Goal: Task Accomplishment & Management: Complete application form

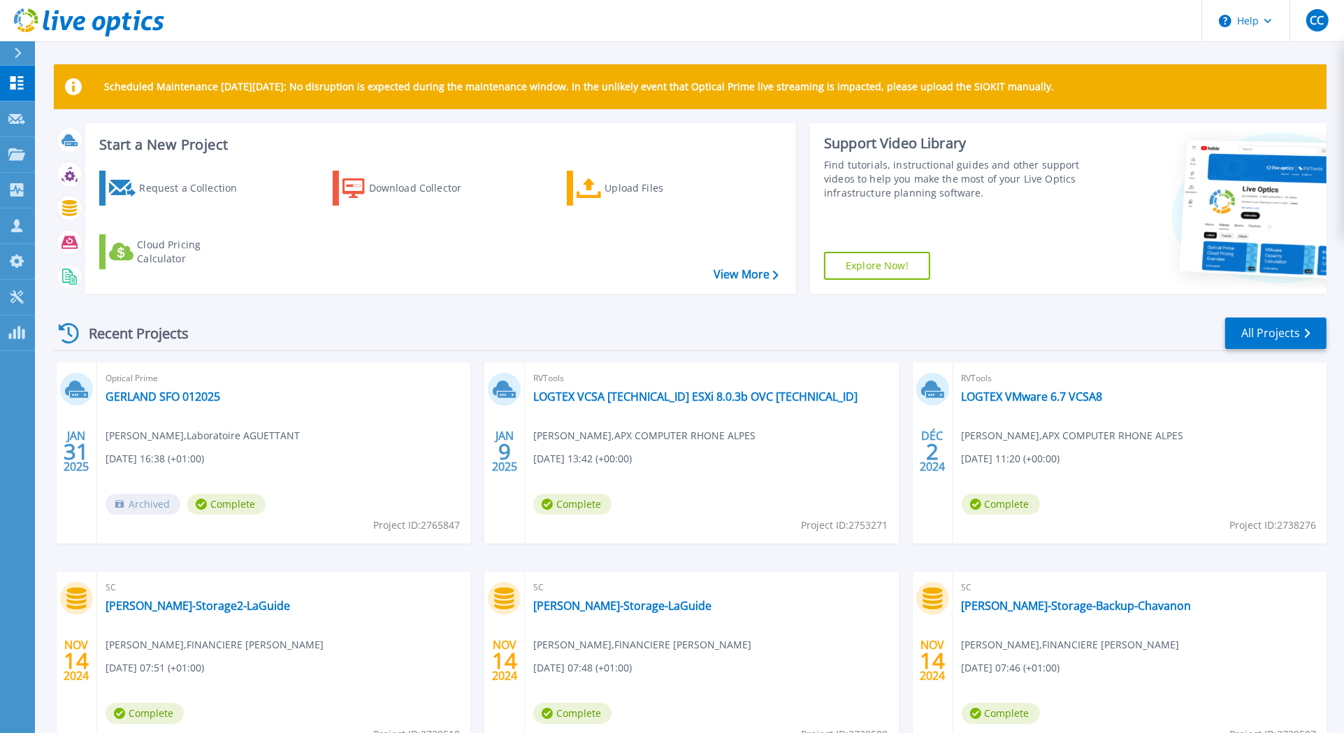
click at [533, 230] on div "Request a Collection Download Collector Upload Files Cloud Pricing Calculator" at bounding box center [438, 222] width 701 height 127
click at [203, 194] on div "Request a Collection" at bounding box center [195, 188] width 112 height 28
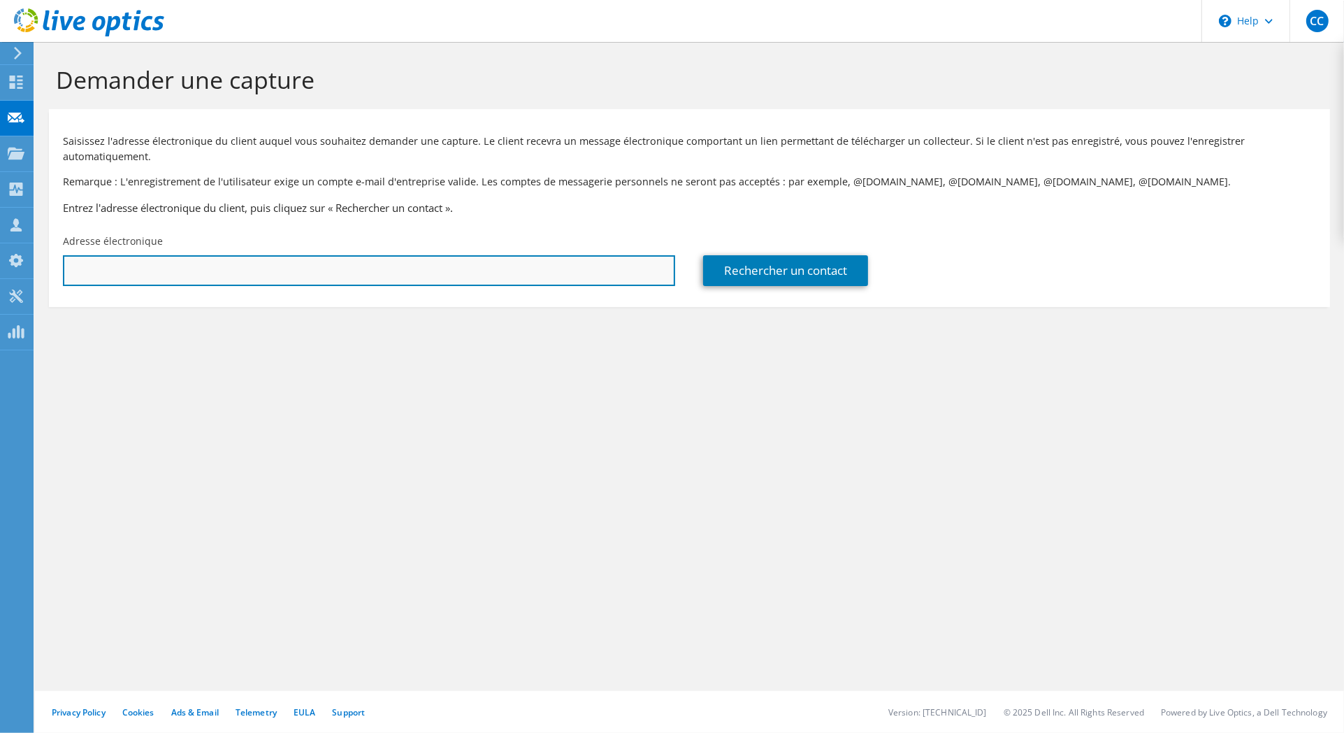
click at [210, 255] on input "text" at bounding box center [369, 270] width 612 height 31
click at [252, 255] on input "text" at bounding box center [369, 270] width 612 height 31
click at [210, 255] on input "text" at bounding box center [369, 270] width 612 height 31
paste input "[PERSON_NAME];"
drag, startPoint x: 294, startPoint y: 254, endPoint x: 0, endPoint y: 254, distance: 294.3
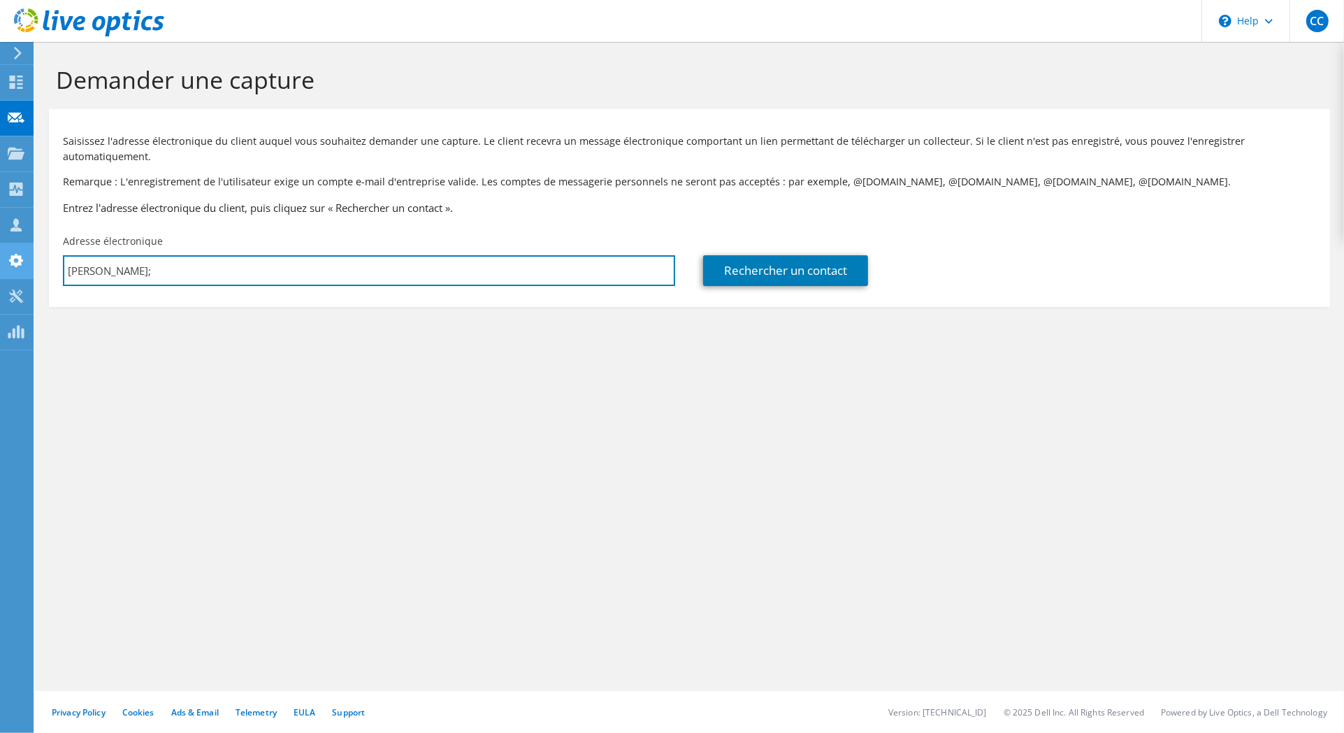
click at [0, 254] on div "CC Partenaire [PERSON_NAME] [PERSON_NAME][EMAIL_ADDRESS][DOMAIN_NAME] APX COMPU…" at bounding box center [672, 366] width 1344 height 733
type input "T"
paste input "[PERSON_NAME] <[EMAIL_ADDRESS][DOMAIN_NAME]>"
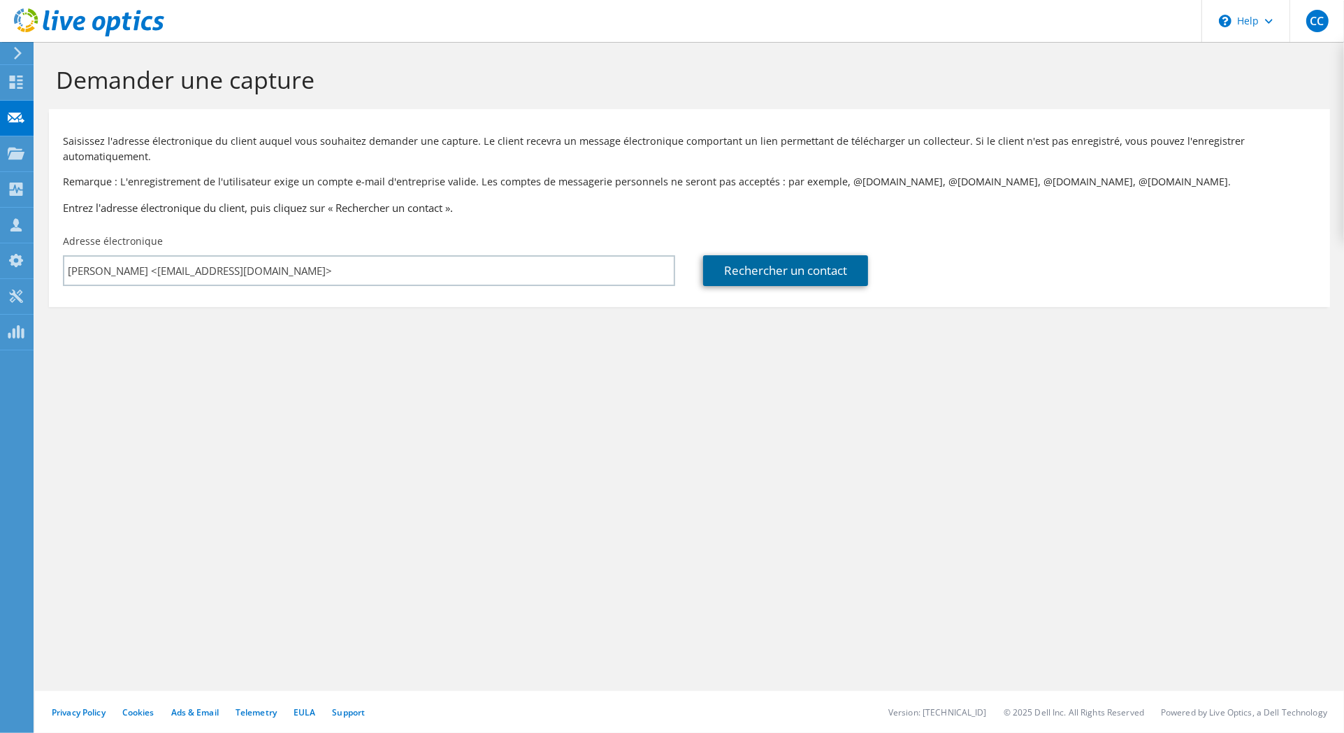
click at [740, 255] on link "Rechercher un contact" at bounding box center [785, 270] width 165 height 31
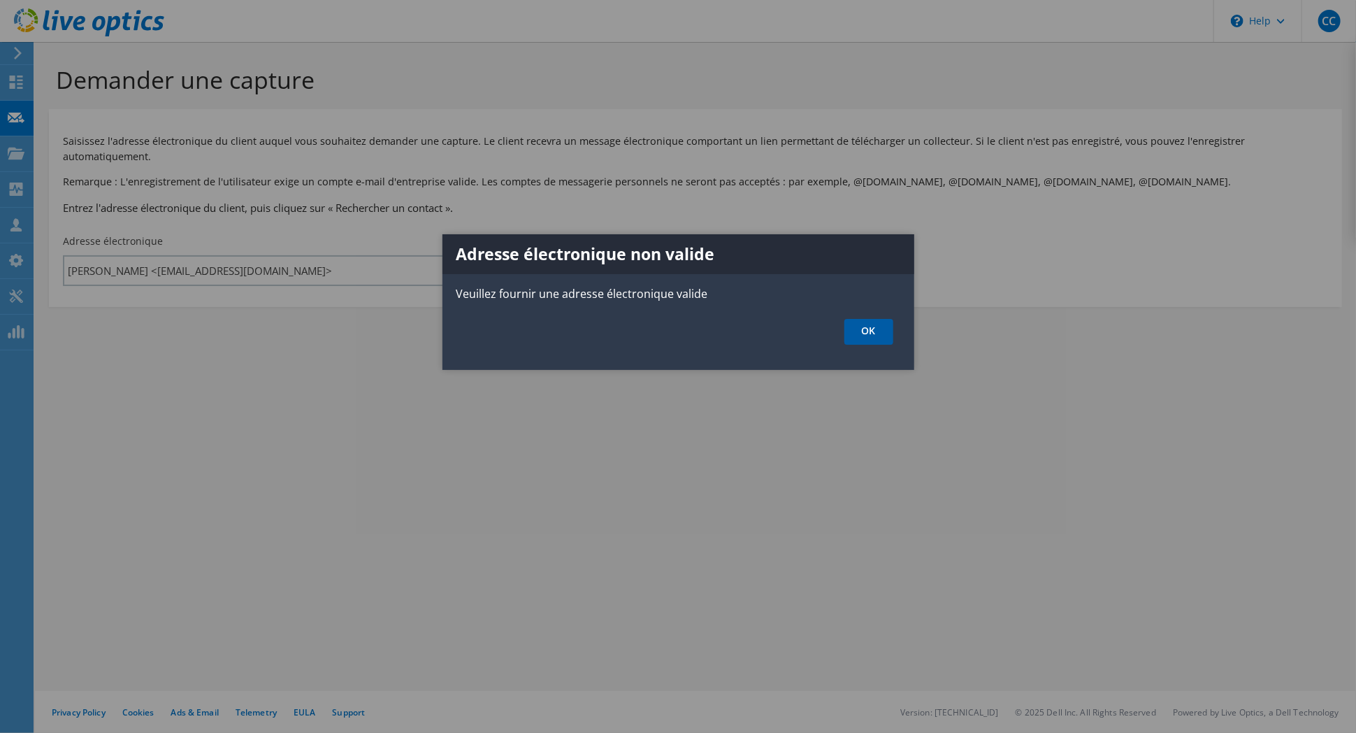
click at [858, 322] on link "OK" at bounding box center [869, 332] width 49 height 26
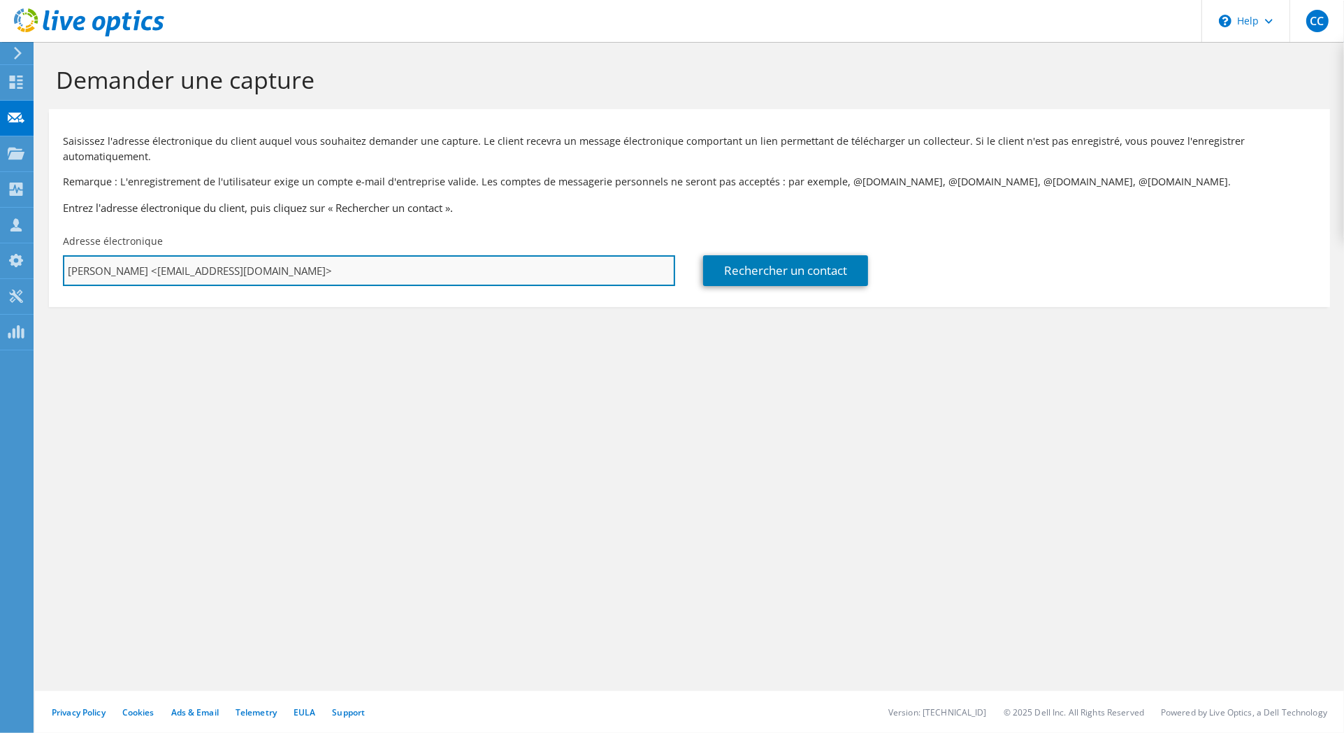
click at [385, 255] on input "[PERSON_NAME] <[EMAIL_ADDRESS][DOMAIN_NAME]>" at bounding box center [369, 270] width 612 height 31
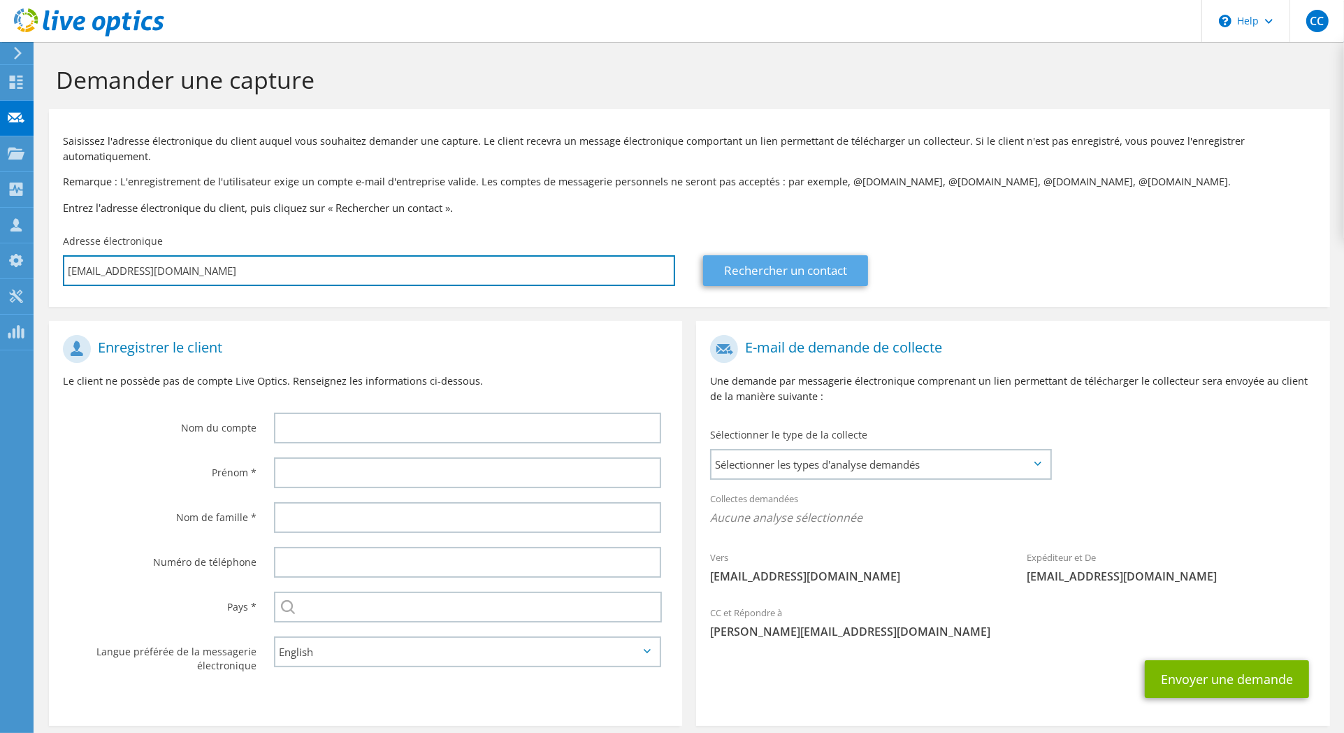
type input "[EMAIL_ADDRESS][DOMAIN_NAME]"
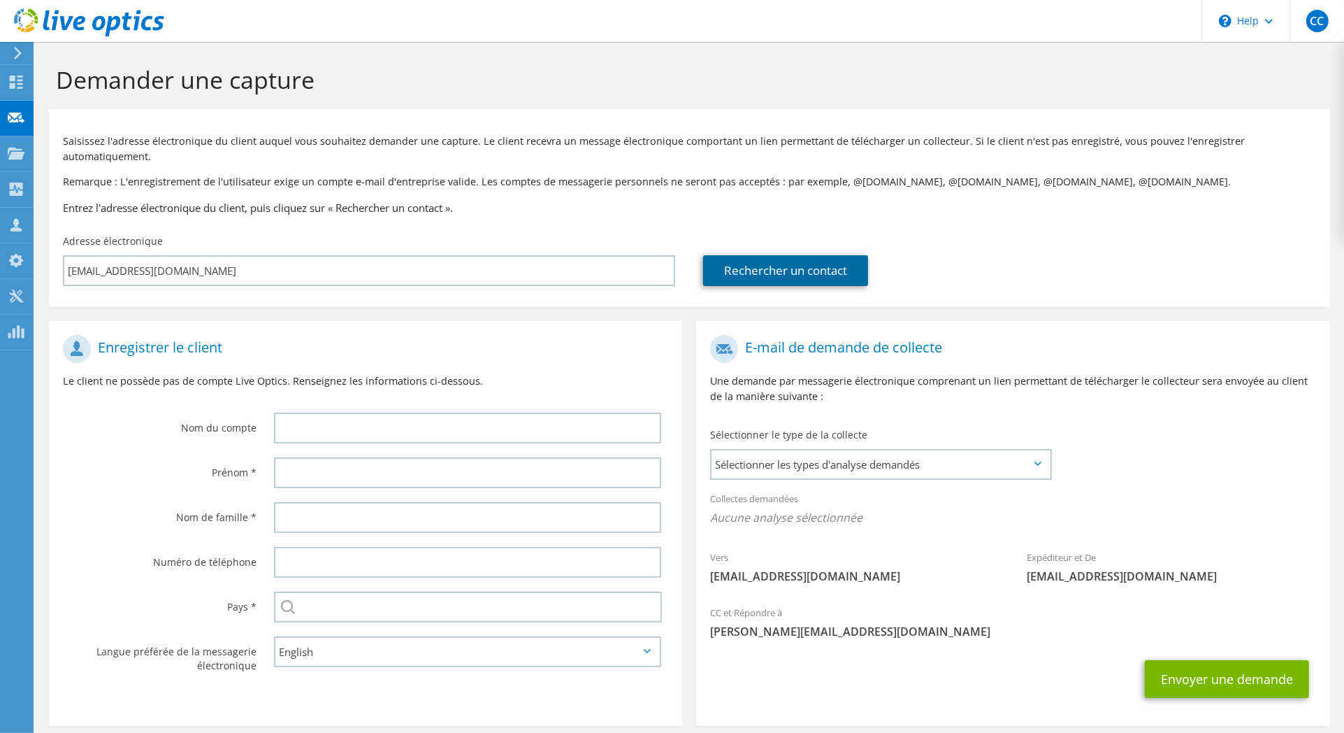
click at [786, 255] on link "Rechercher un contact" at bounding box center [785, 270] width 165 height 31
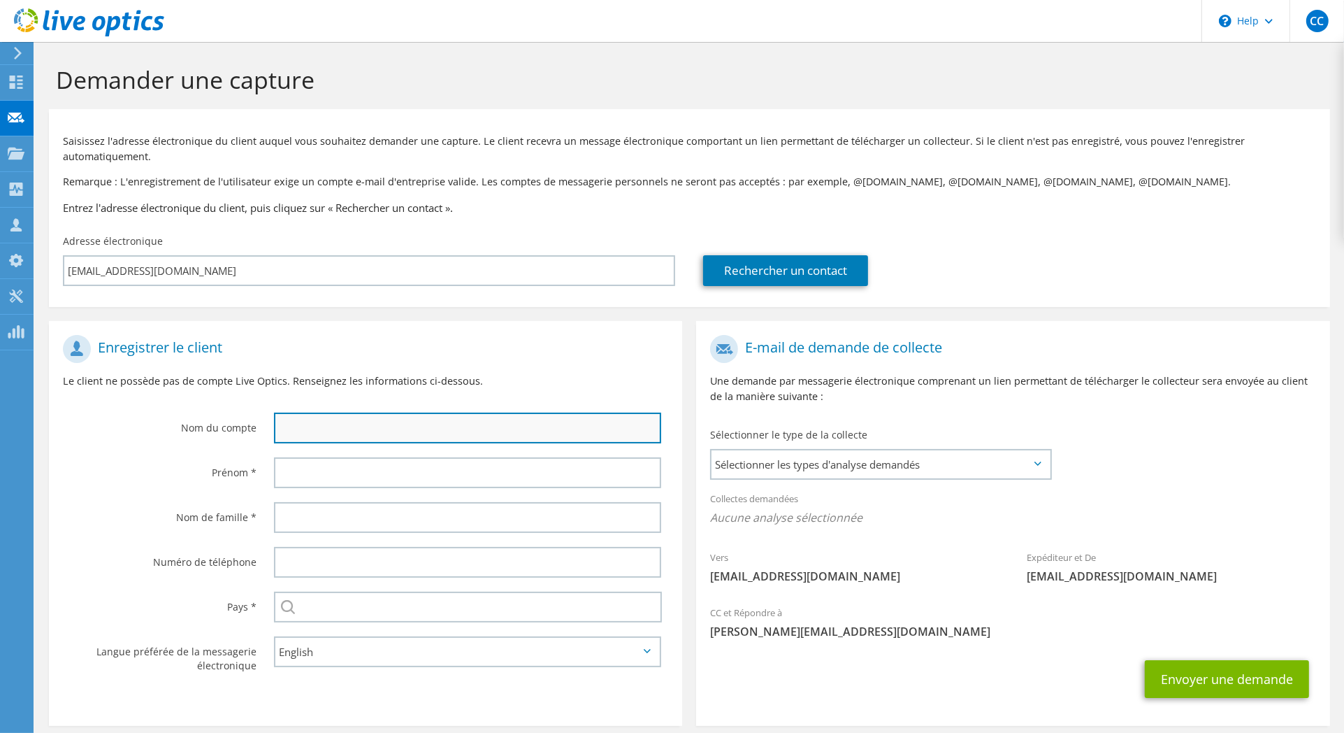
click at [327, 412] on input "text" at bounding box center [467, 427] width 387 height 31
type input "CH-STFLOUR"
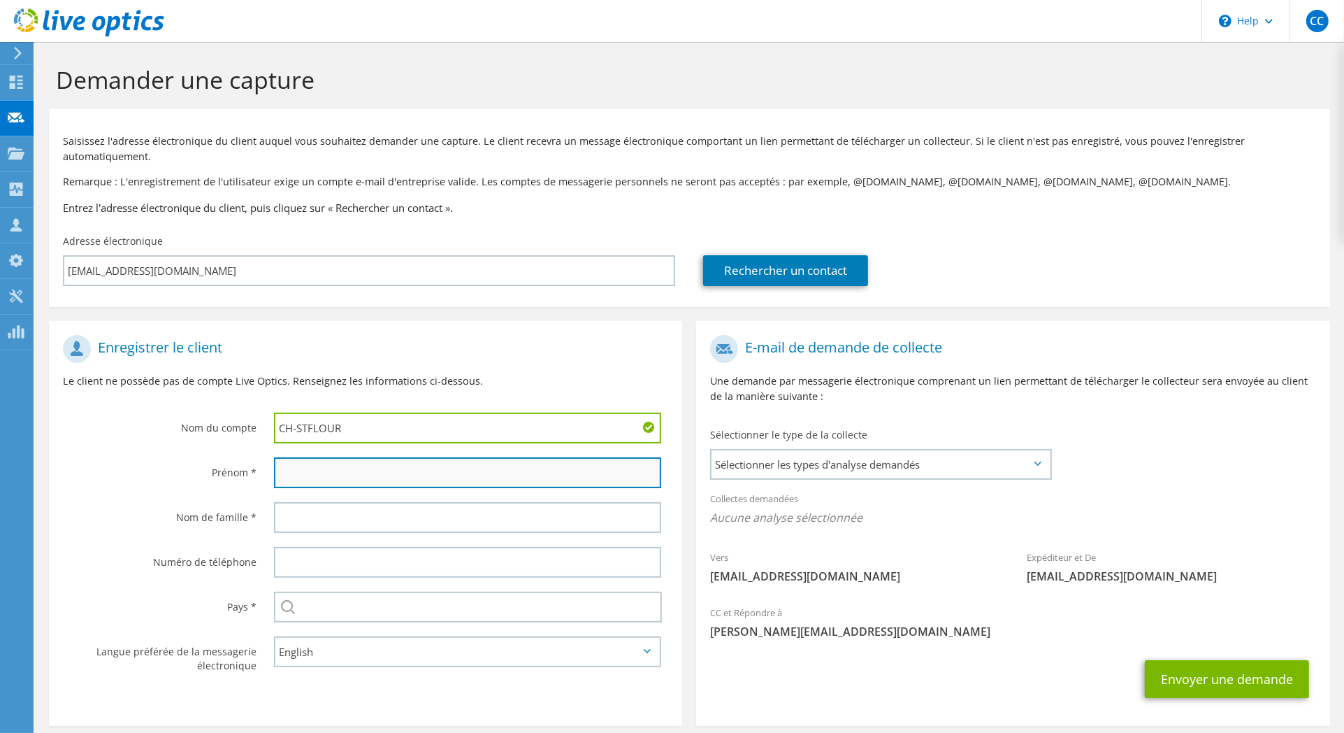
click at [308, 461] on input "text" at bounding box center [467, 472] width 387 height 31
type input "[PERSON_NAME]"
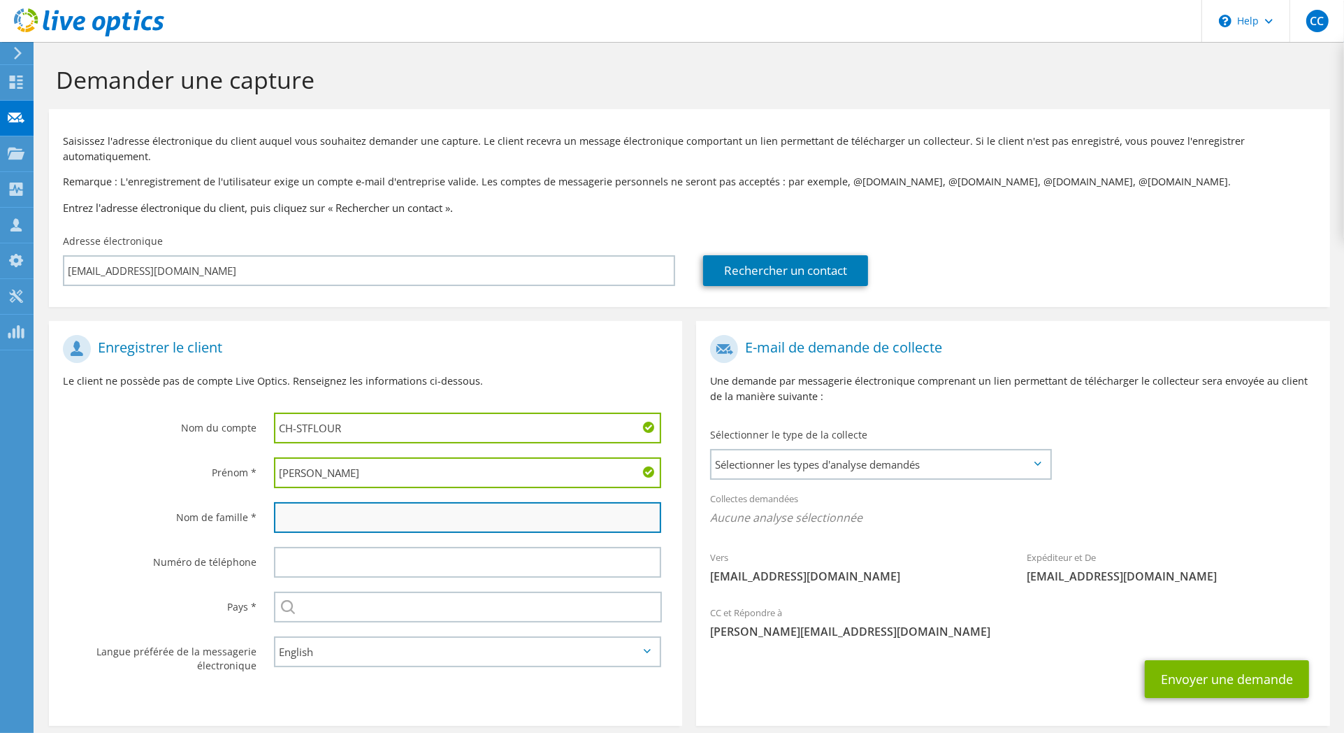
click at [311, 502] on input "text" at bounding box center [467, 517] width 387 height 31
paste input "[PERSON_NAME] <[EMAIL_ADDRESS][DOMAIN_NAME]>"
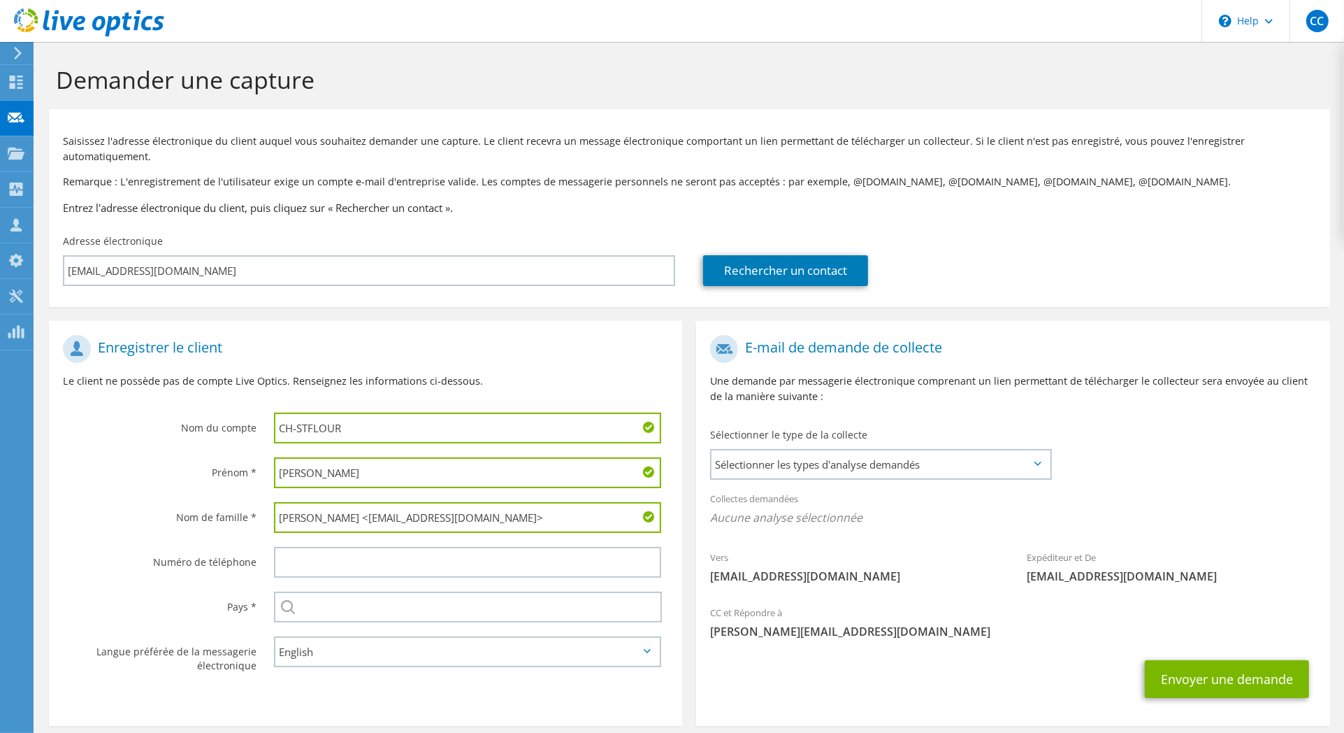
drag, startPoint x: 376, startPoint y: 501, endPoint x: 544, endPoint y: 503, distance: 167.8
click at [544, 503] on input "[PERSON_NAME] <[EMAIL_ADDRESS][DOMAIN_NAME]>" at bounding box center [467, 517] width 387 height 31
drag, startPoint x: 314, startPoint y: 497, endPoint x: 203, endPoint y: 500, distance: 111.2
click at [229, 500] on div "Nom de famille * [PERSON_NAME]" at bounding box center [365, 517] width 633 height 45
type input "RABUSSEAU"
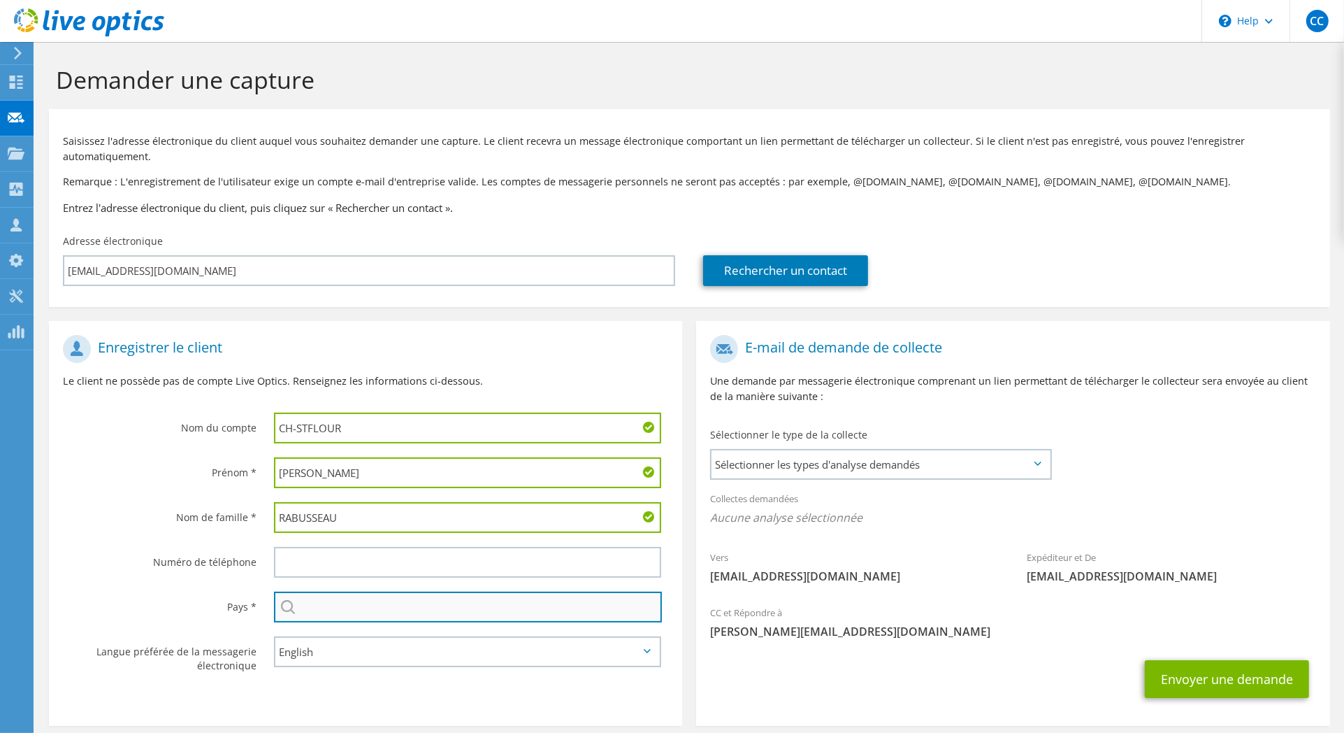
click at [322, 594] on input "text" at bounding box center [468, 606] width 388 height 31
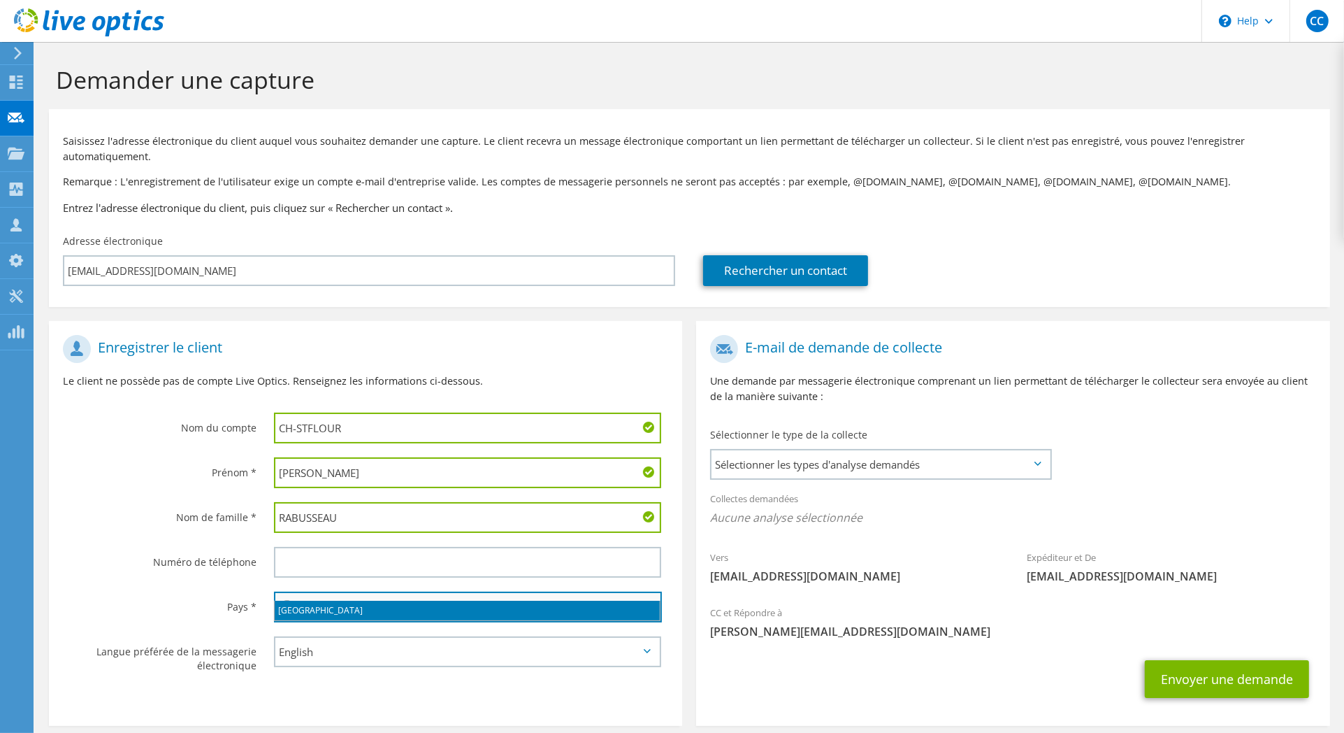
type input "[GEOGRAPHIC_DATA]"
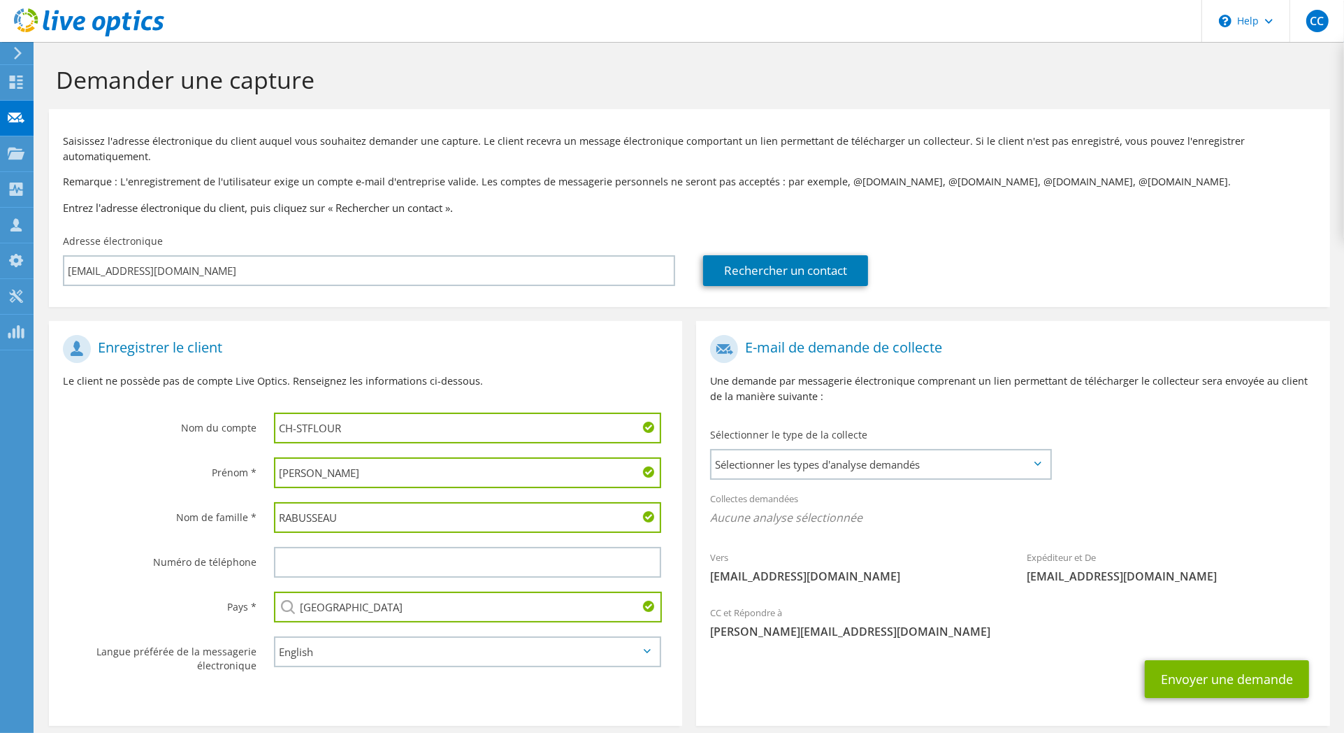
type input "0627122136"
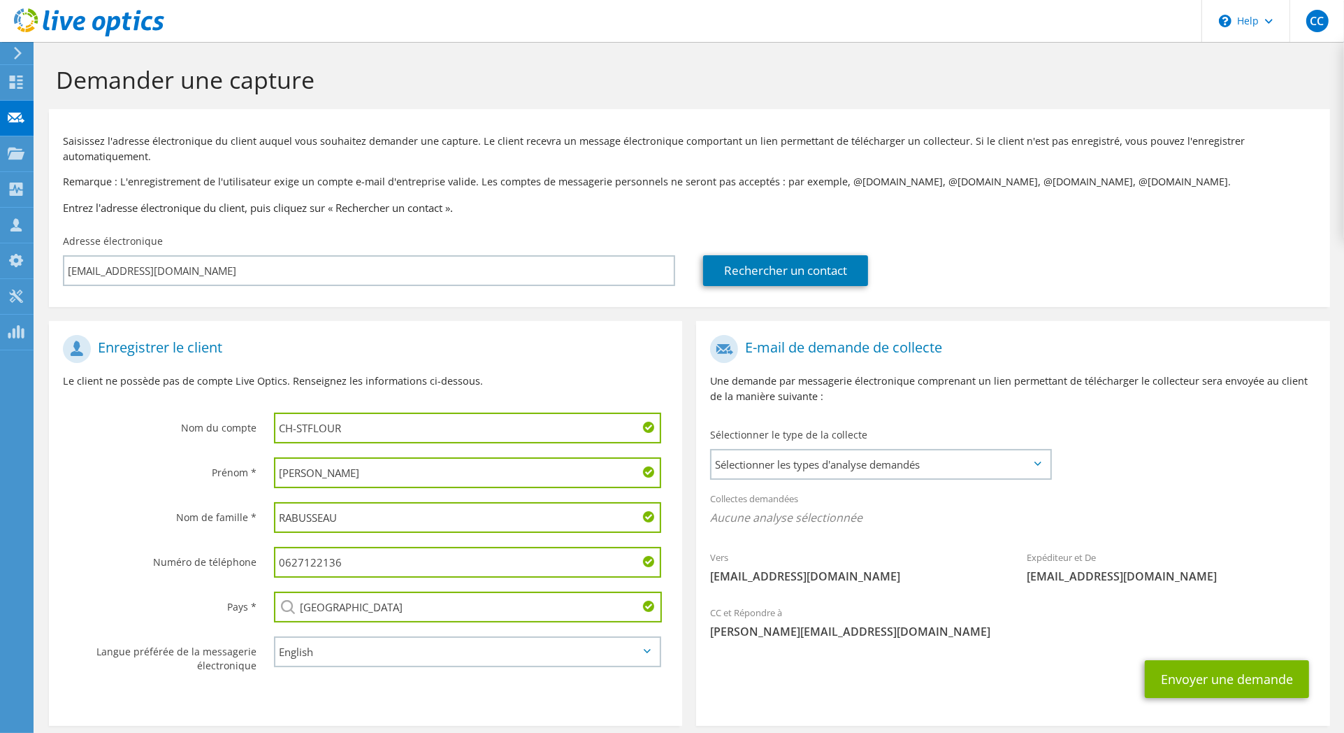
type input "[GEOGRAPHIC_DATA]"
drag, startPoint x: 360, startPoint y: 547, endPoint x: 227, endPoint y: 548, distance: 132.8
click at [227, 548] on div "Numéro de téléphone 0627122136" at bounding box center [365, 562] width 633 height 45
click at [357, 636] on select "English Deutsch Español Français Italiano Polski Português Русский 한국어 中文 日本語" at bounding box center [467, 651] width 387 height 31
select select "fr-FR"
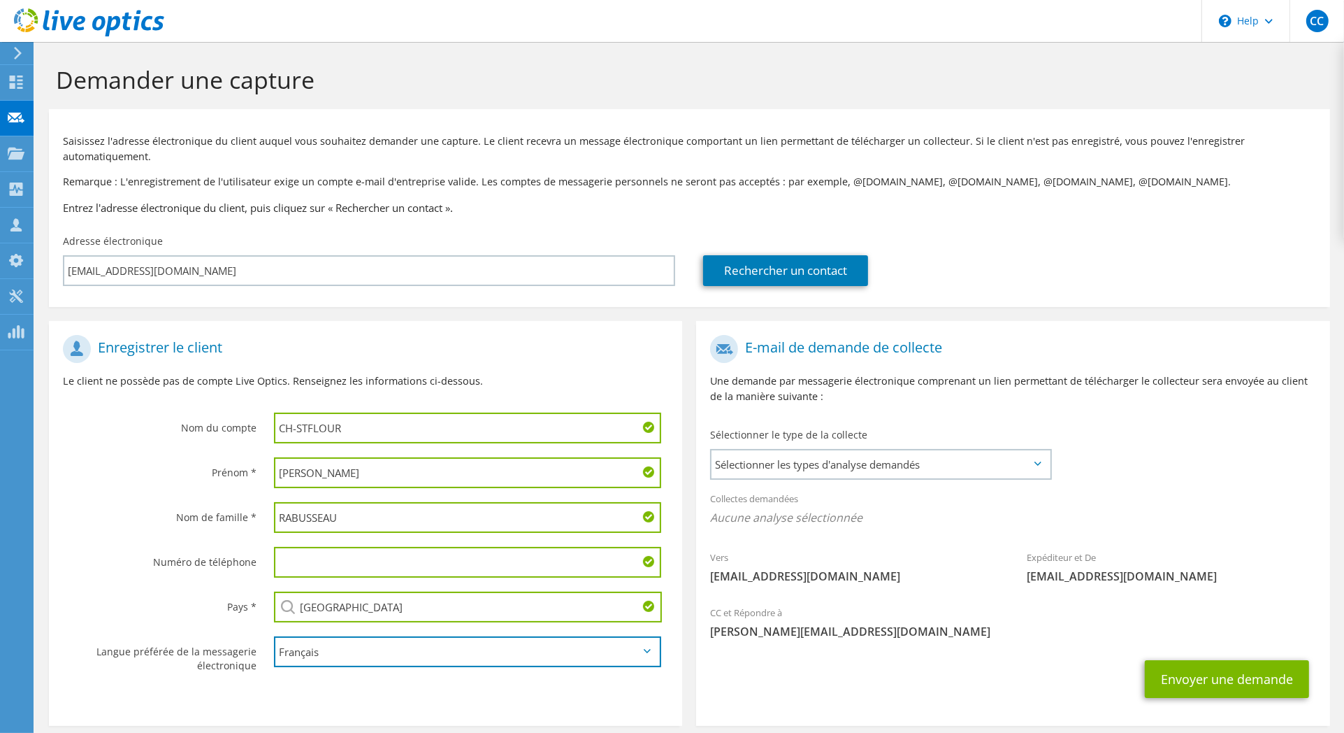
click at [274, 636] on select "English Deutsch Español Français Italiano Polski Português Русский 한국어 中文 日本語" at bounding box center [467, 651] width 387 height 31
click at [963, 450] on span "Sélectionner les types d'analyse demandés" at bounding box center [881, 464] width 338 height 28
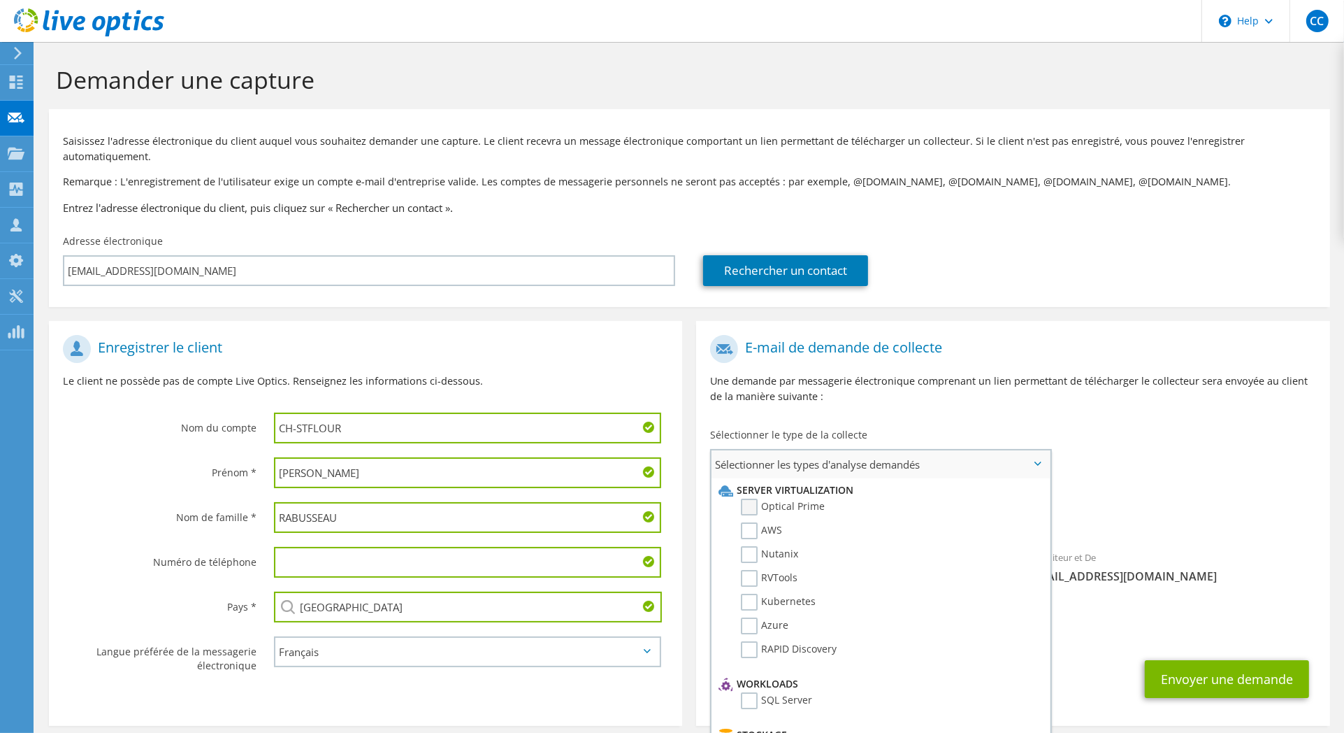
click at [747, 498] on label "Optical Prime" at bounding box center [783, 506] width 84 height 17
click at [0, 0] on input "Optical Prime" at bounding box center [0, 0] width 0 height 0
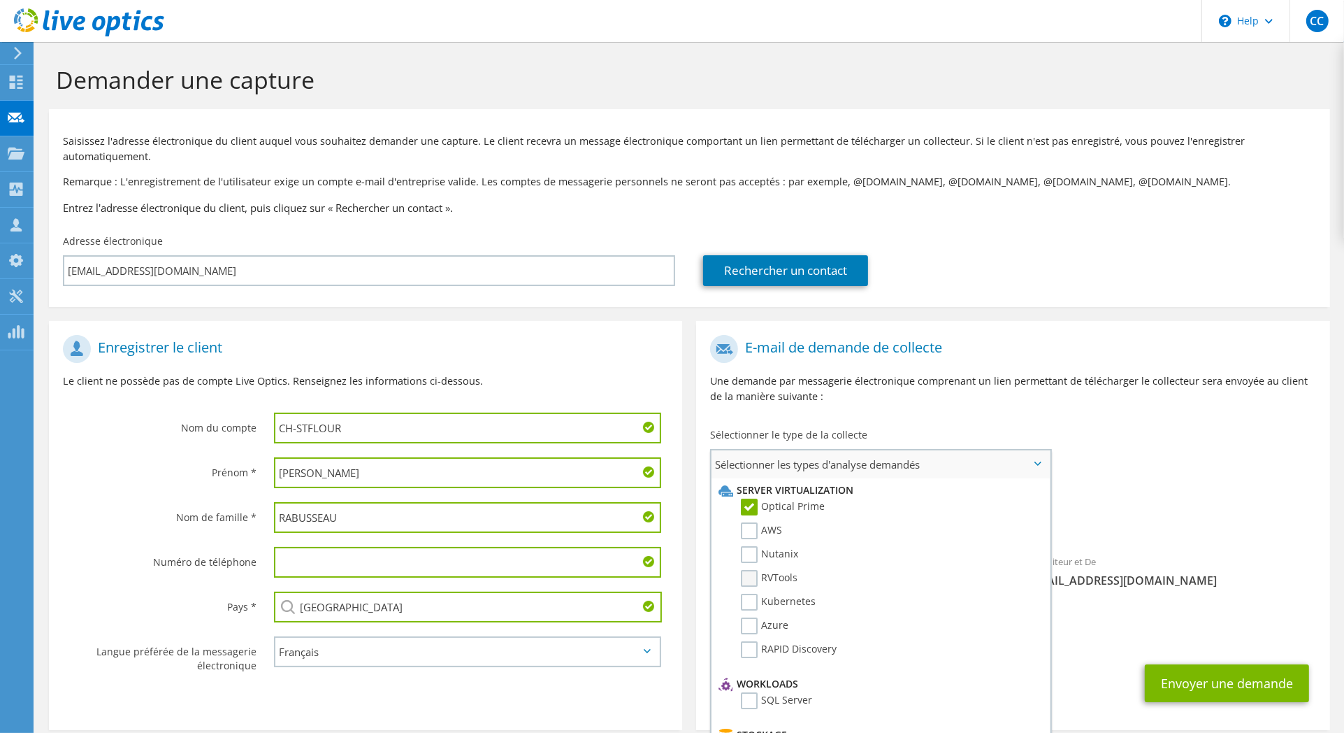
click at [749, 570] on label "RVTools" at bounding box center [769, 578] width 57 height 17
click at [0, 0] on input "RVTools" at bounding box center [0, 0] width 0 height 0
click at [1147, 486] on div "Collectes demandées Aucune analyse sélectionnée Optical Prime RVTools" at bounding box center [1012, 512] width 633 height 56
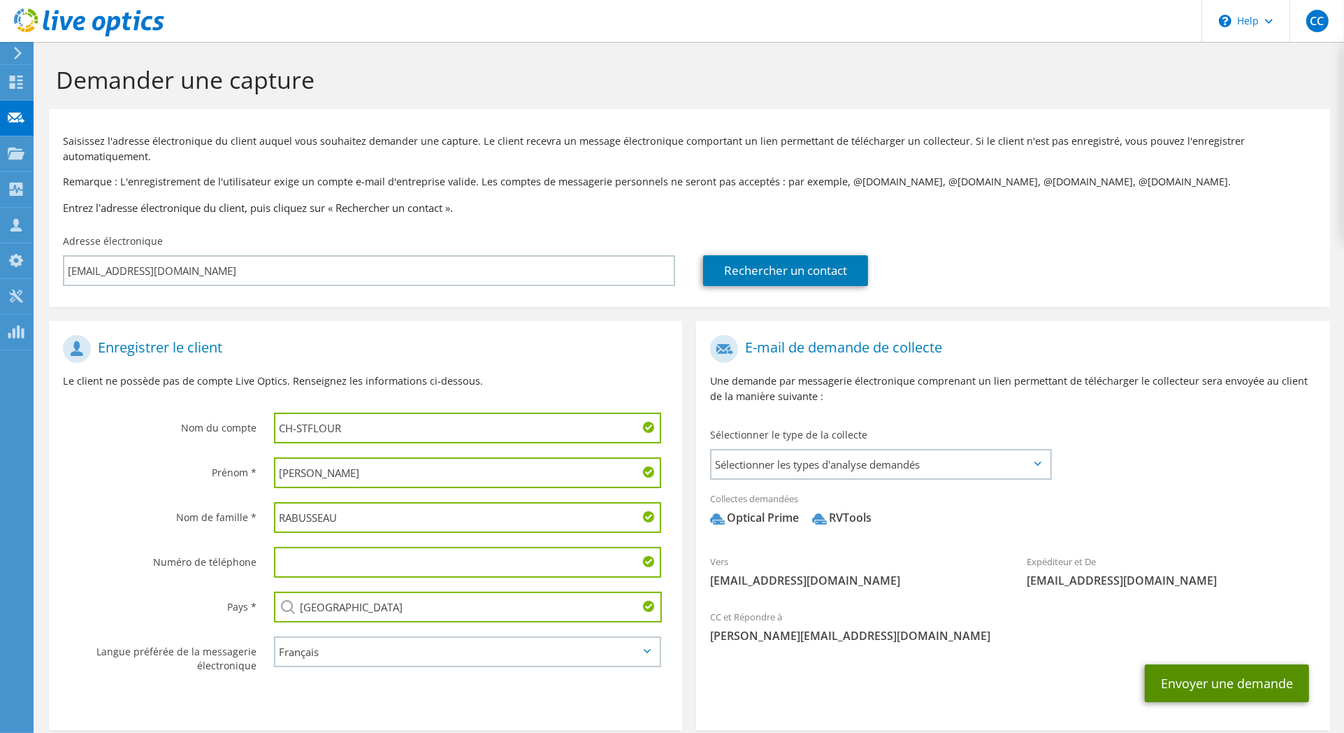
click at [1180, 664] on button "Envoyer une demande" at bounding box center [1227, 683] width 164 height 38
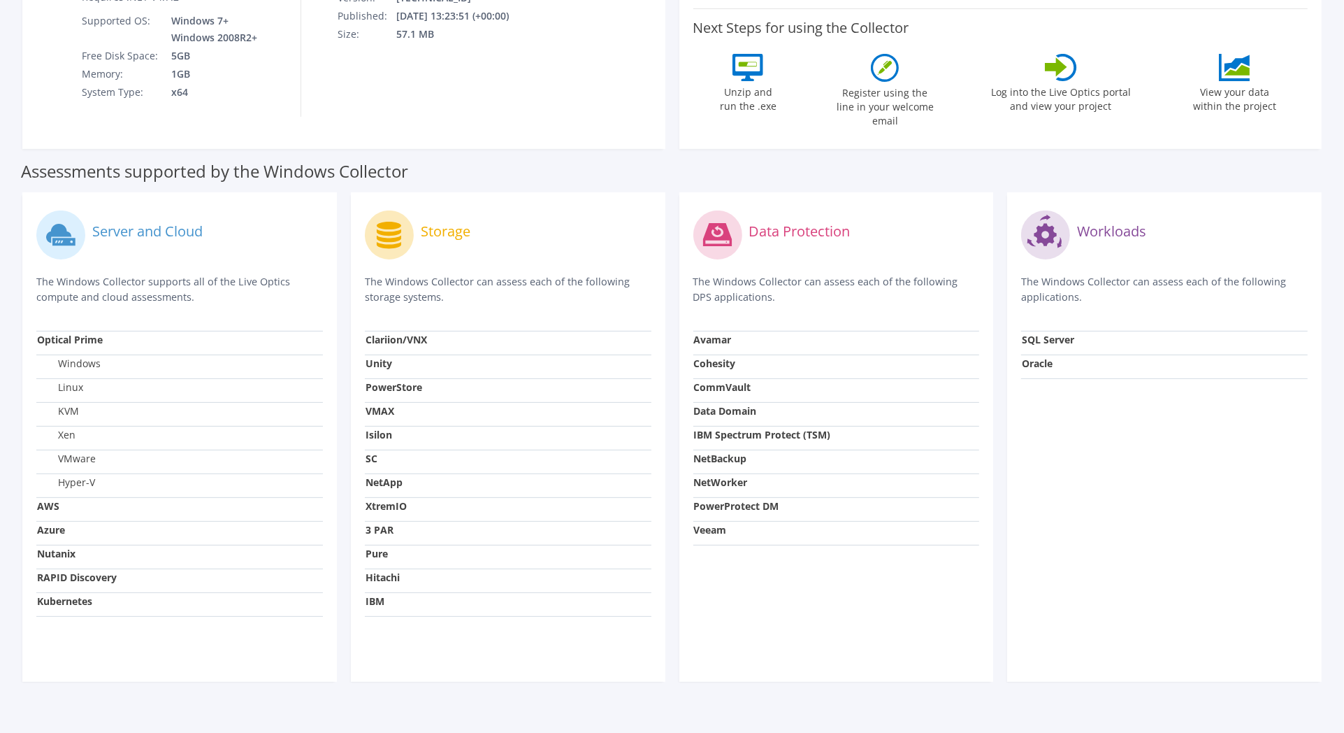
scroll to position [306, 0]
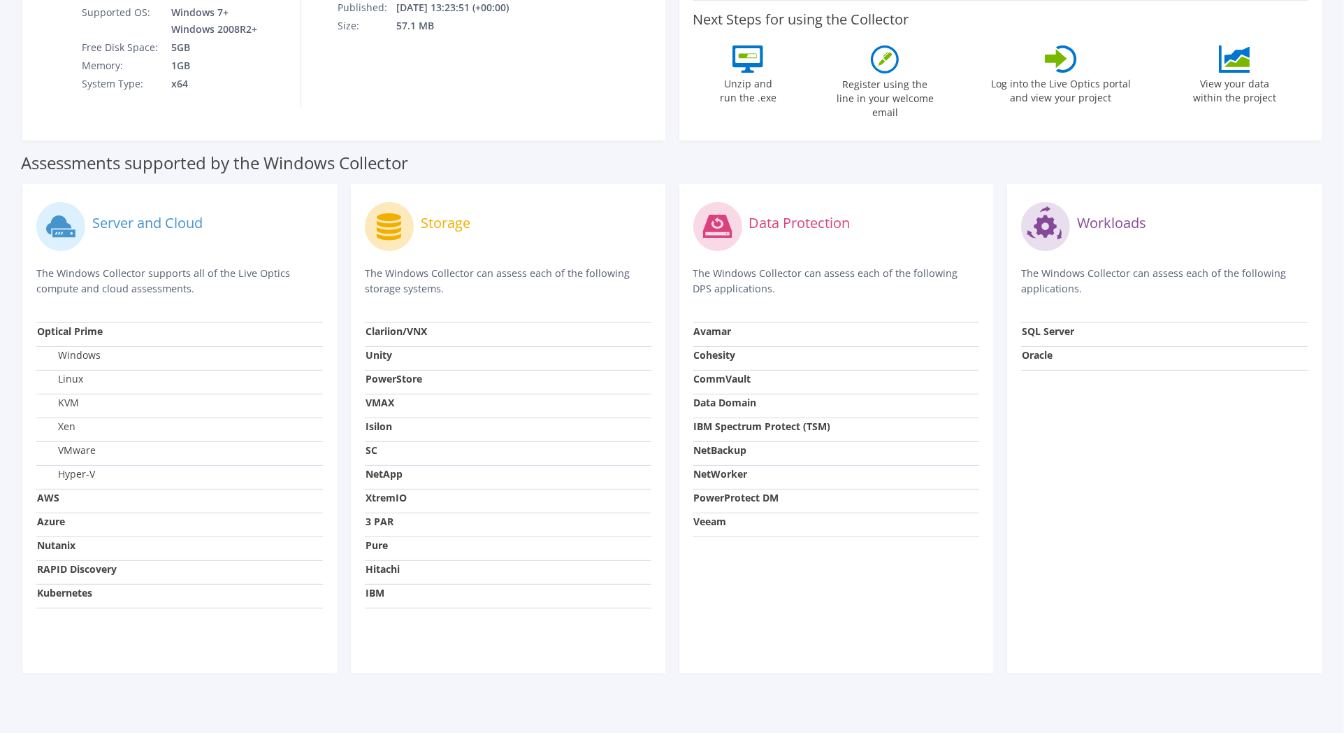
click at [102, 444] on td "VMware" at bounding box center [179, 453] width 287 height 24
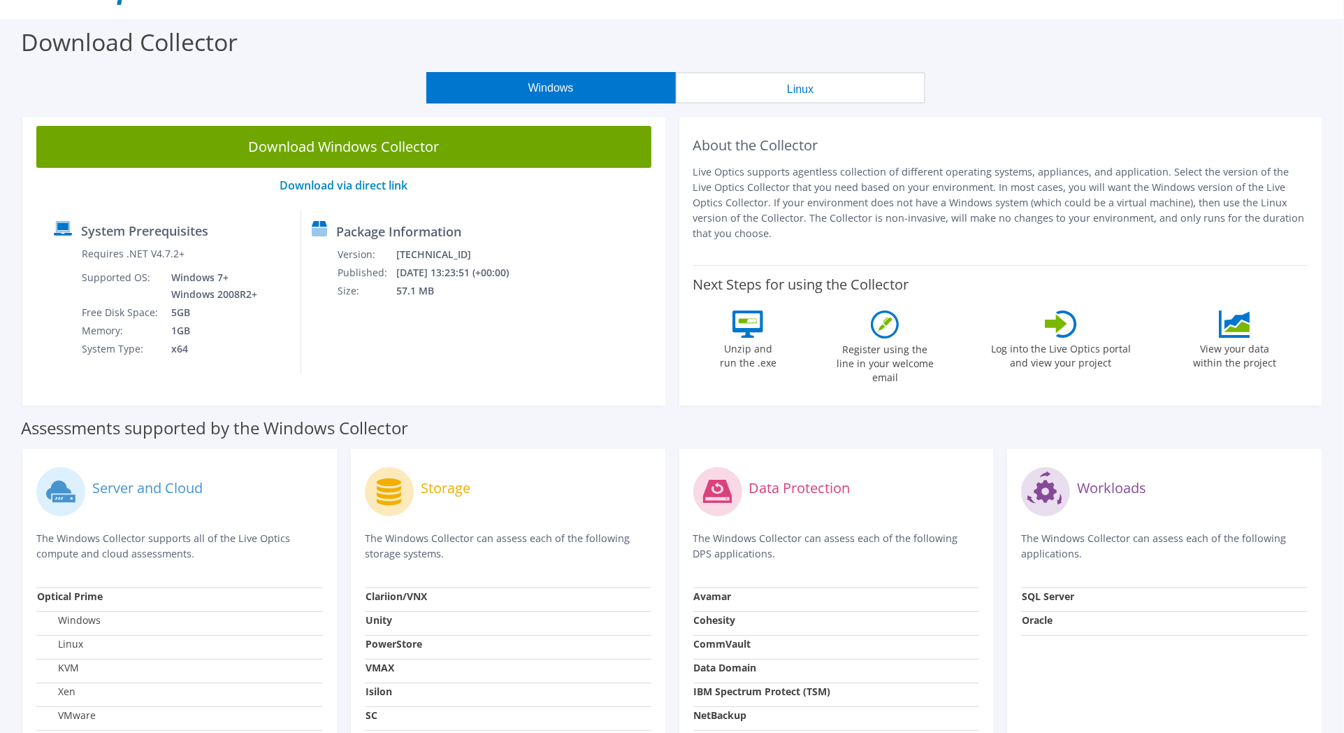
scroll to position [0, 0]
